Goal: Obtain resource: Download file/media

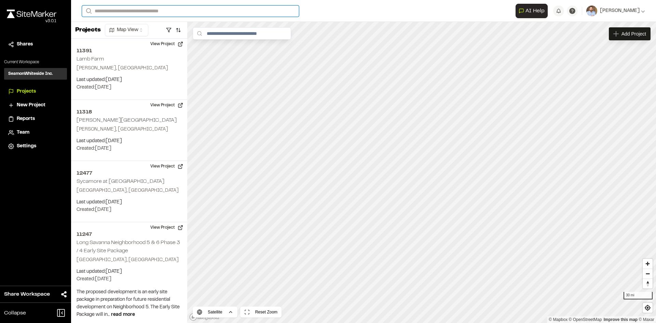
click at [124, 11] on input "Search" at bounding box center [190, 10] width 217 height 11
type input "**********"
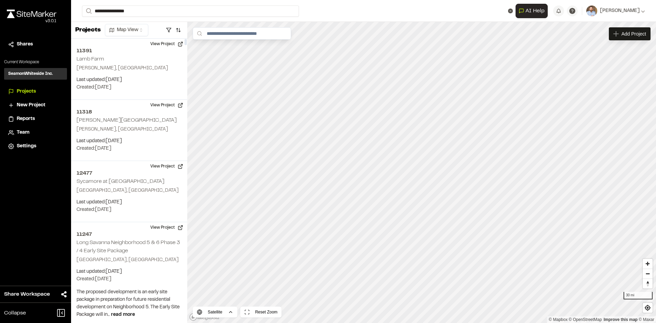
click at [130, 26] on p "10771 Boardwalk Storage" at bounding box center [136, 27] width 100 height 8
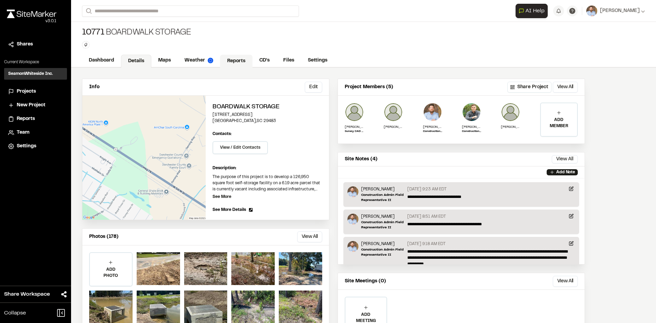
click at [232, 62] on link "Reports" at bounding box center [236, 61] width 32 height 13
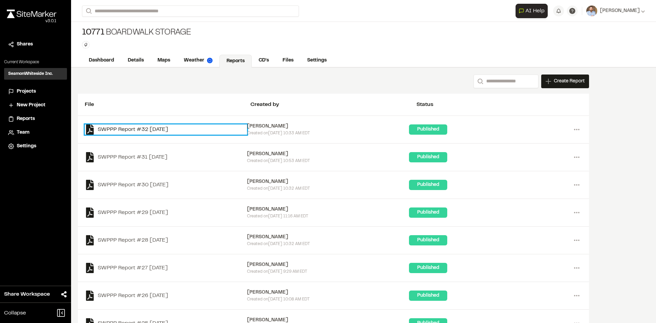
click at [164, 129] on link "SWPPP Report #32 [DATE]" at bounding box center [166, 129] width 162 height 10
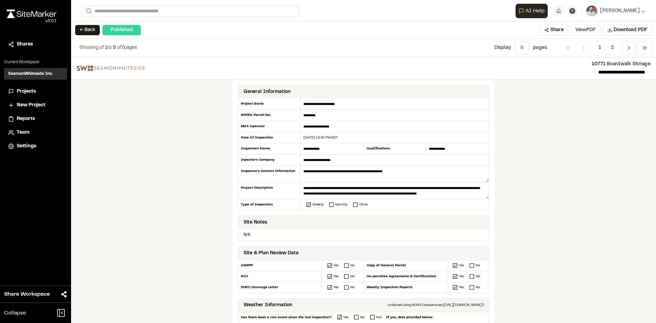
click at [587, 31] on button "View PDF" at bounding box center [585, 30] width 29 height 11
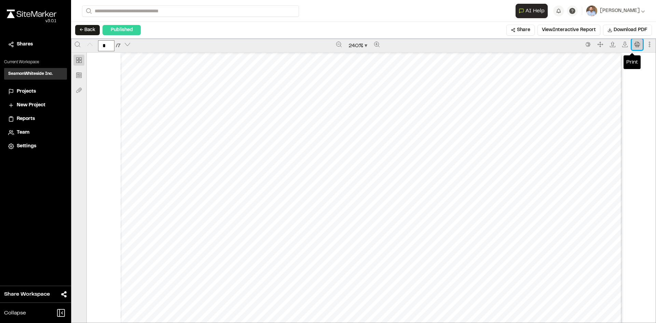
click at [635, 45] on icon "Print" at bounding box center [637, 44] width 5 height 5
click at [29, 91] on span "Projects" at bounding box center [26, 92] width 19 height 8
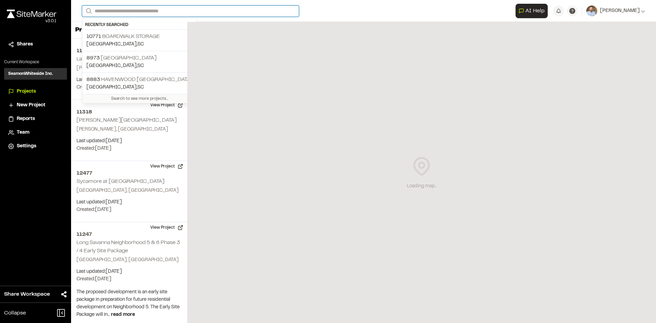
click at [144, 11] on input "Search" at bounding box center [190, 10] width 217 height 11
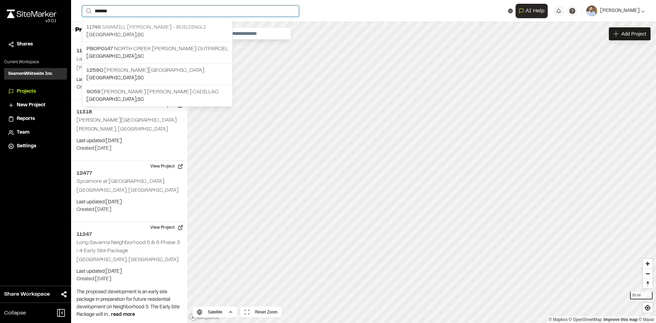
type input "*******"
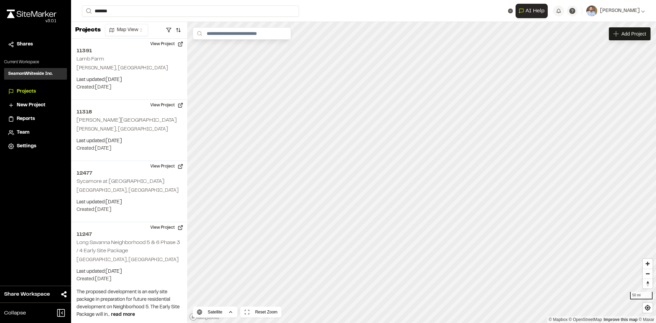
click at [133, 26] on p "[STREET_ADDRESS][PERSON_NAME]" at bounding box center [157, 27] width 142 height 8
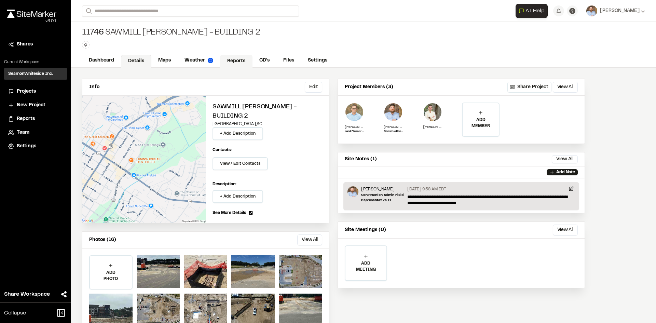
click at [234, 60] on link "Reports" at bounding box center [236, 61] width 32 height 13
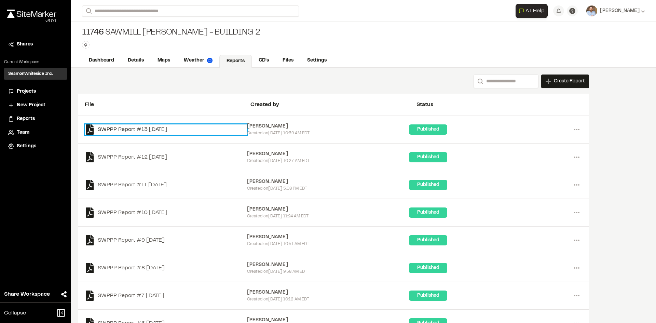
click at [165, 128] on link "SWPPP Report #13 [DATE]" at bounding box center [166, 129] width 162 height 10
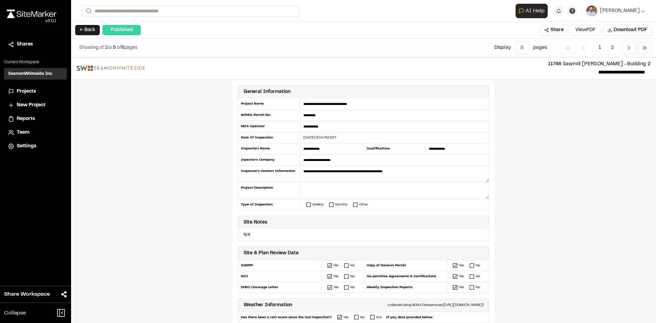
click at [592, 32] on button "View PDF" at bounding box center [585, 30] width 29 height 11
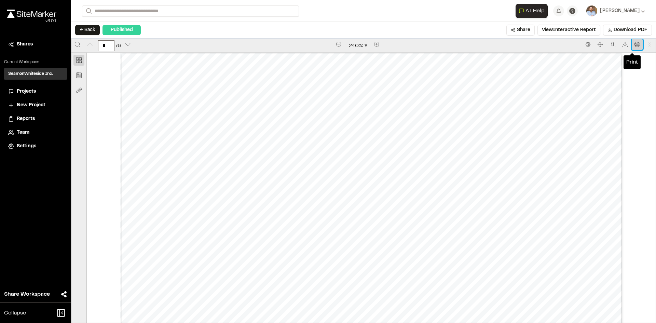
click at [635, 44] on icon "Print" at bounding box center [637, 44] width 5 height 5
click at [31, 92] on span "Projects" at bounding box center [26, 92] width 19 height 8
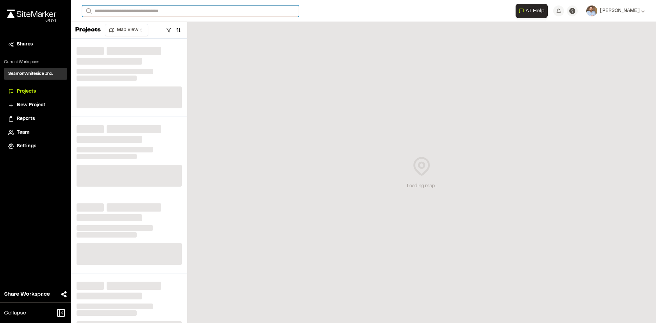
click at [120, 10] on input "Search" at bounding box center [190, 10] width 217 height 11
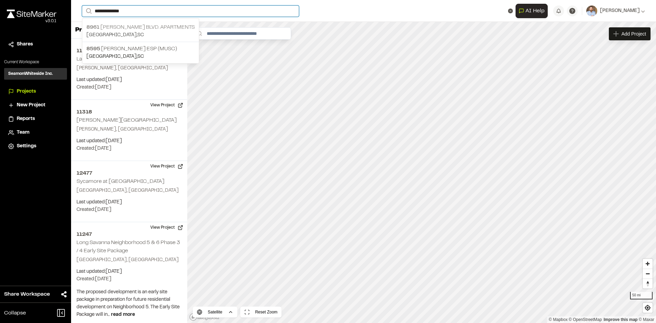
type input "**********"
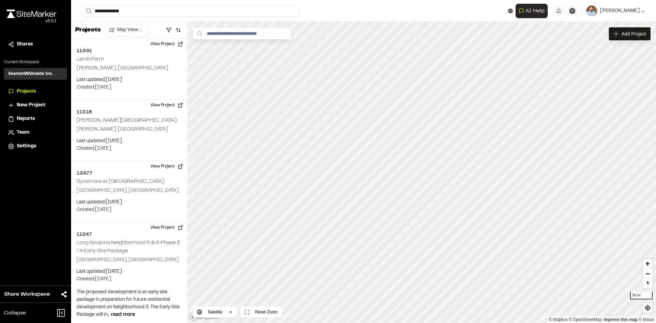
click at [154, 26] on p "[STREET_ADDRESS][PERSON_NAME] Apartments" at bounding box center [140, 27] width 108 height 8
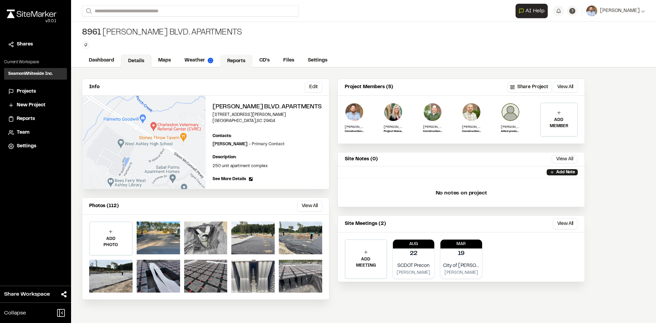
click at [233, 60] on link "Reports" at bounding box center [236, 61] width 32 height 13
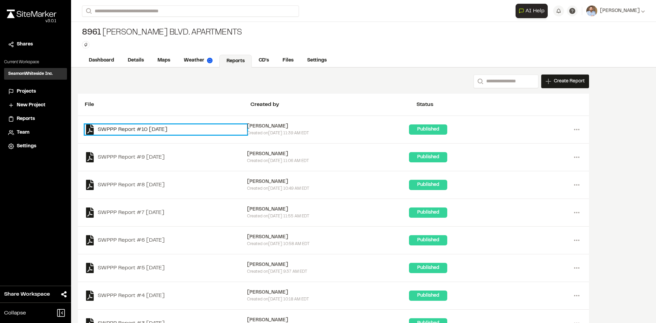
click at [167, 126] on link "SWPPP Report #10 [DATE]" at bounding box center [166, 129] width 162 height 10
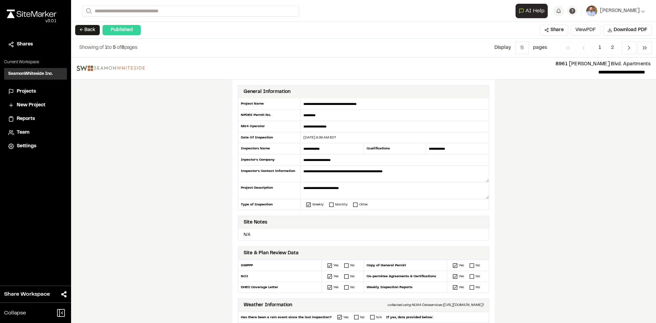
click at [583, 31] on button "View PDF" at bounding box center [585, 30] width 29 height 11
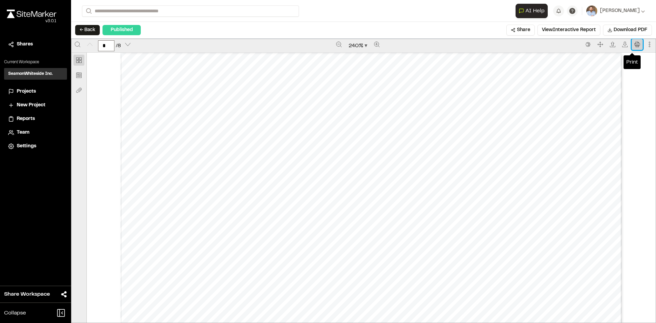
click at [635, 45] on icon "Print" at bounding box center [637, 44] width 5 height 5
click at [29, 91] on span "Projects" at bounding box center [26, 92] width 19 height 8
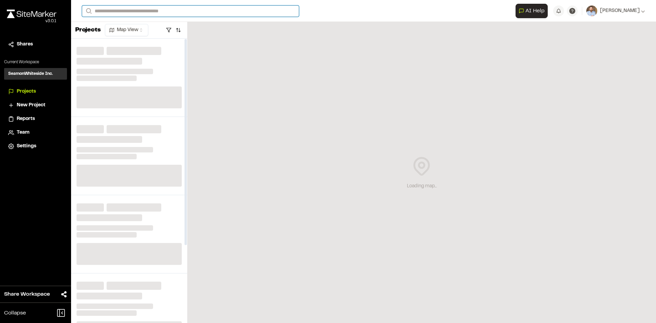
click at [107, 8] on input "Search" at bounding box center [190, 10] width 217 height 11
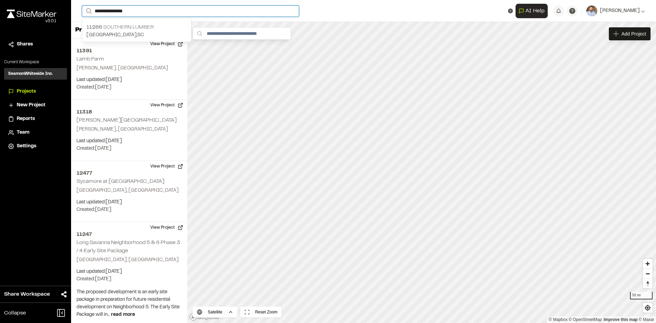
type input "**********"
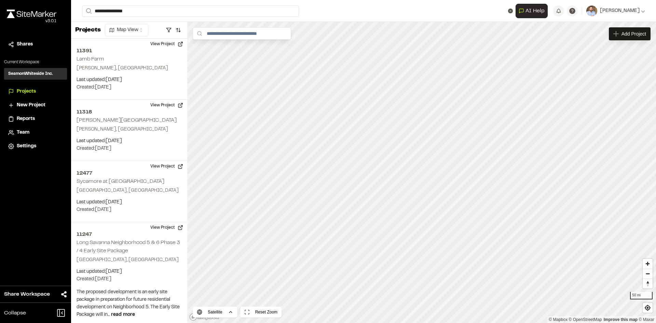
click at [136, 29] on p "11266 Southern Lumber" at bounding box center [136, 27] width 100 height 8
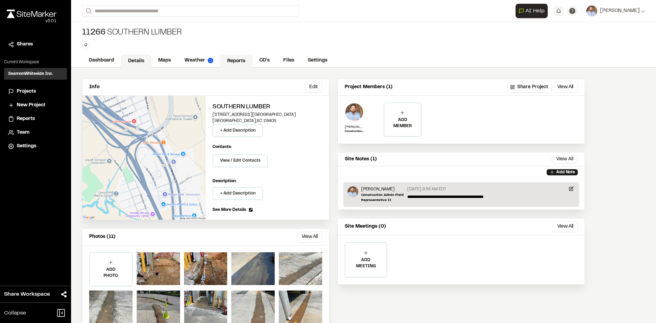
click at [241, 62] on link "Reports" at bounding box center [236, 61] width 32 height 13
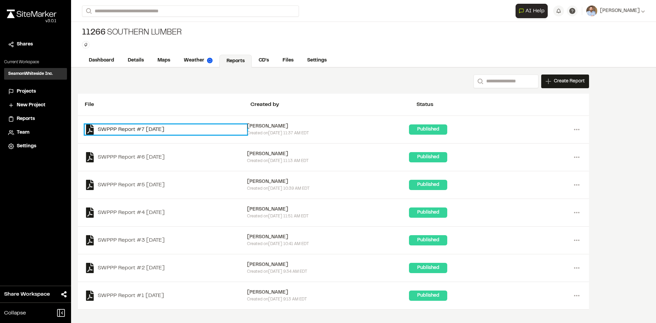
click at [158, 129] on link "SWPPP Report #7 [DATE]" at bounding box center [166, 129] width 162 height 10
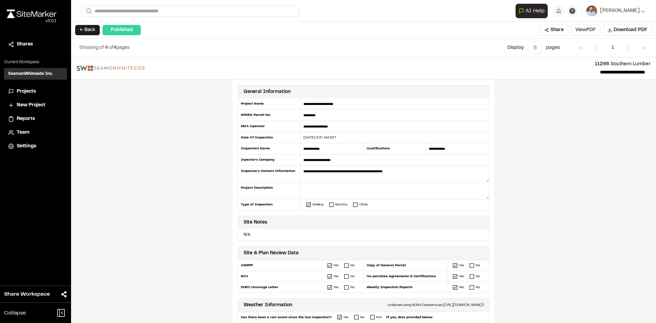
click at [587, 31] on button "View PDF" at bounding box center [585, 30] width 29 height 11
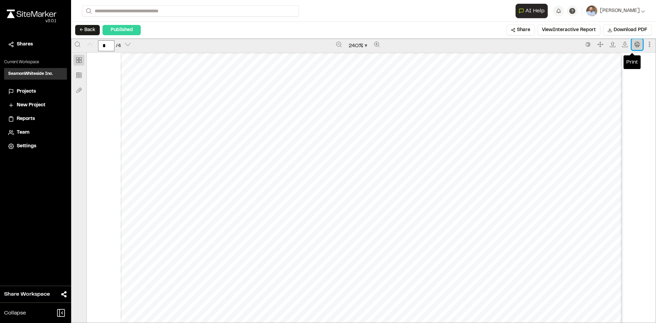
click at [635, 47] on button "Print" at bounding box center [637, 44] width 11 height 11
click at [32, 91] on span "Projects" at bounding box center [26, 92] width 19 height 8
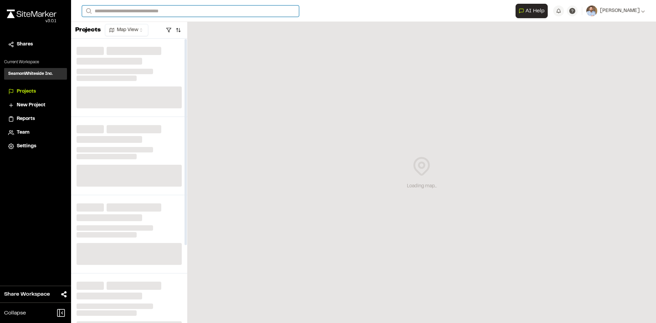
click at [118, 10] on input "Search" at bounding box center [190, 10] width 217 height 11
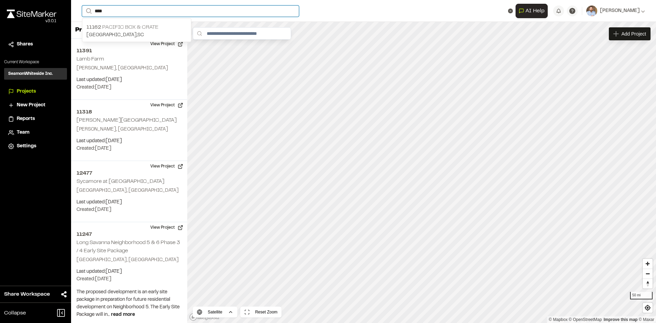
type input "***"
click at [146, 28] on p "11162 Pacific Box & Crate" at bounding box center [136, 27] width 100 height 8
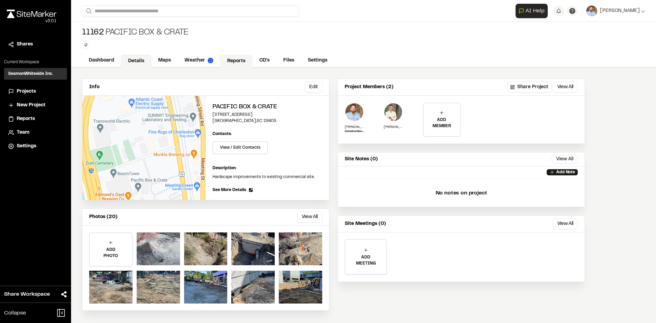
click at [239, 62] on link "Reports" at bounding box center [236, 61] width 32 height 13
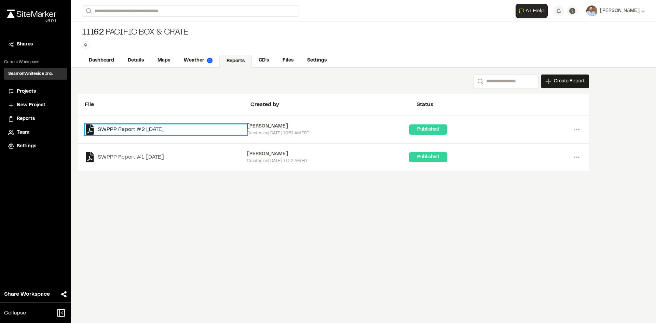
click at [172, 128] on link "SWPPP Report #2 [DATE]" at bounding box center [166, 129] width 162 height 10
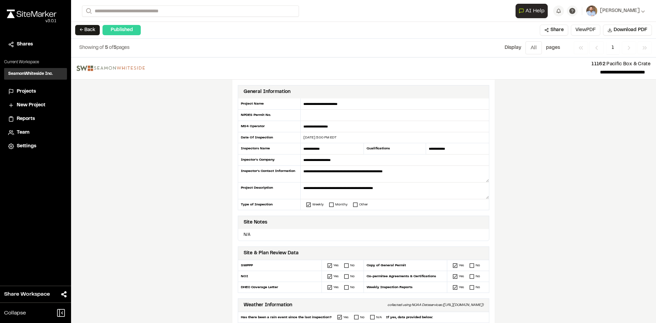
click at [588, 31] on button "View PDF" at bounding box center [585, 30] width 29 height 11
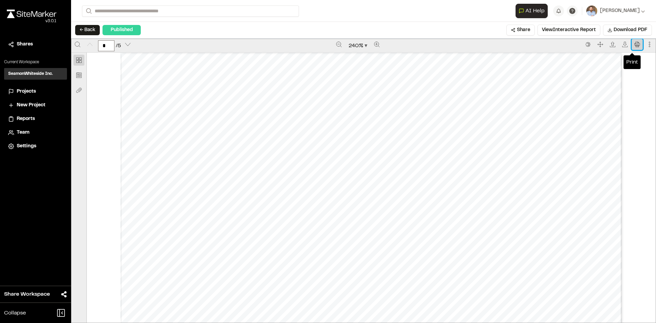
click at [635, 44] on icon "Print" at bounding box center [637, 44] width 5 height 5
click at [29, 93] on span "Projects" at bounding box center [26, 92] width 19 height 8
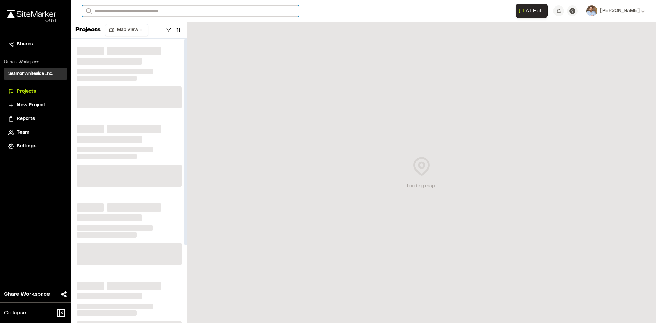
click at [110, 10] on input "Search" at bounding box center [190, 10] width 217 height 11
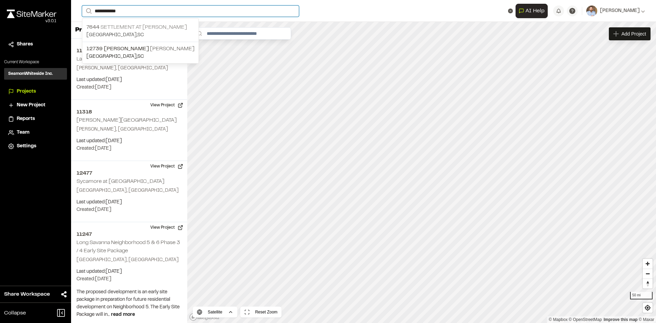
type input "**********"
click at [148, 28] on p "7644 Settlement at [PERSON_NAME]" at bounding box center [140, 27] width 108 height 8
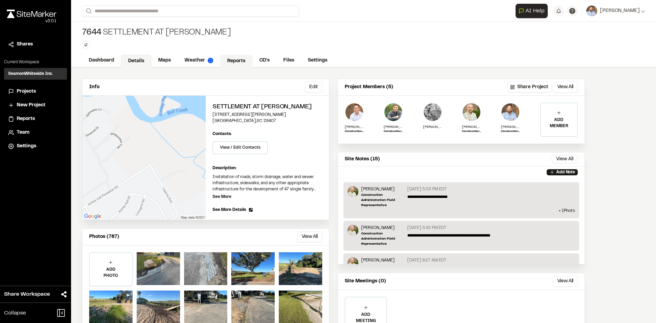
click at [239, 64] on link "Reports" at bounding box center [236, 61] width 32 height 13
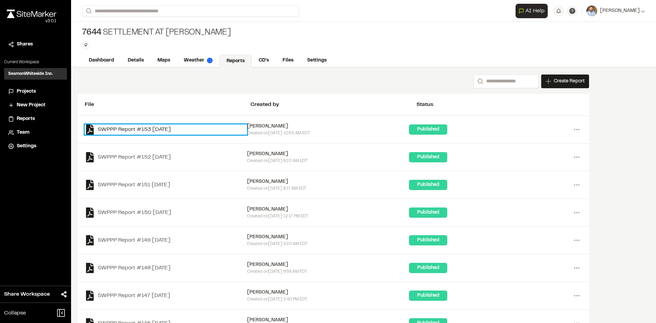
click at [176, 128] on link "SWPPP Report #153 [DATE]" at bounding box center [166, 129] width 162 height 10
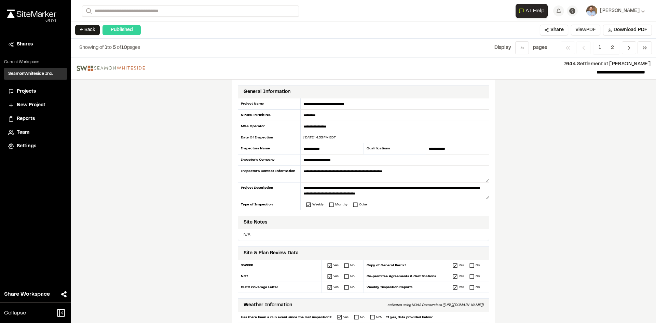
click at [591, 30] on button "View PDF" at bounding box center [585, 30] width 29 height 11
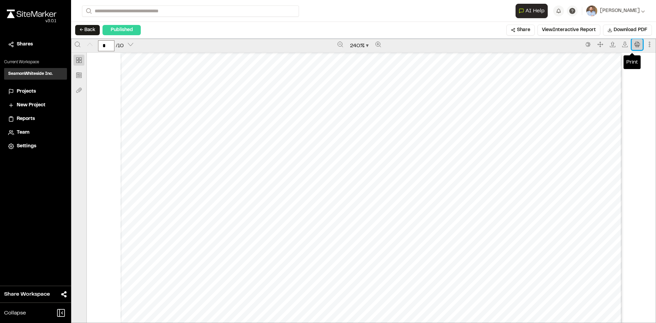
click at [635, 45] on icon "Print" at bounding box center [637, 44] width 5 height 5
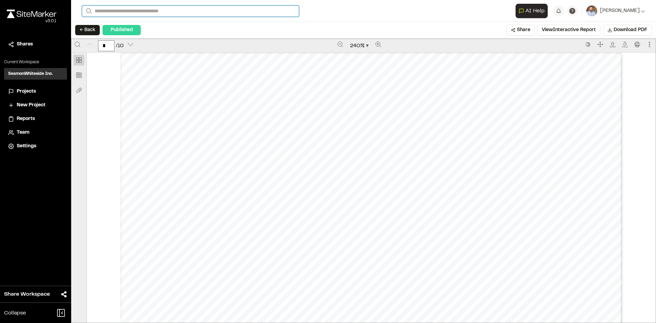
click at [164, 12] on input "Search" at bounding box center [190, 10] width 217 height 11
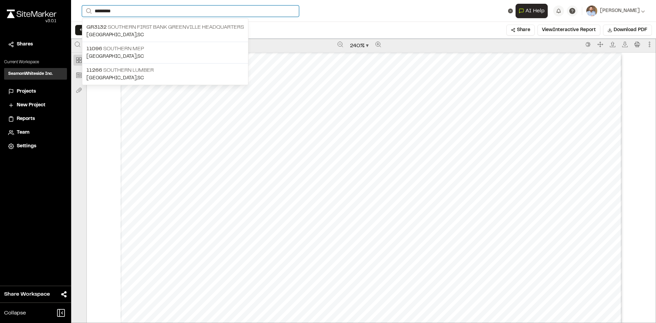
type input "********"
drag, startPoint x: 50, startPoint y: 182, endPoint x: 31, endPoint y: 134, distance: 52.5
click at [49, 180] on div "Close sidebar v 3.0.1 Shares Current Workspace SeamonWhiteside Inc. SI Projects…" at bounding box center [35, 161] width 71 height 323
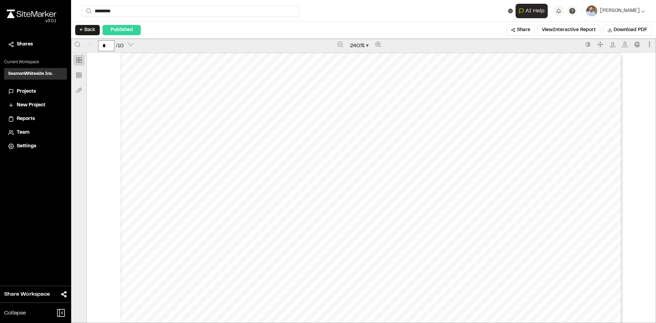
click at [28, 89] on span "Projects" at bounding box center [26, 92] width 19 height 8
